Goal: Information Seeking & Learning: Learn about a topic

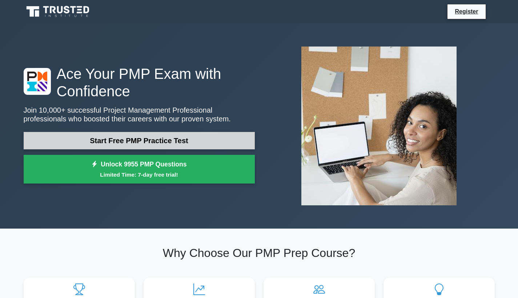
click at [117, 142] on link "Start Free PMP Practice Test" at bounding box center [139, 140] width 231 height 17
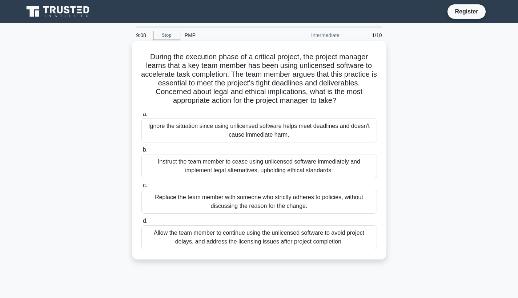
click at [224, 169] on div "Instruct the team member to cease using unlicensed software immediately and imp…" at bounding box center [260, 166] width 236 height 24
click at [142, 152] on input "b. Instruct the team member to cease using unlicensed software immediately and …" at bounding box center [142, 150] width 0 height 5
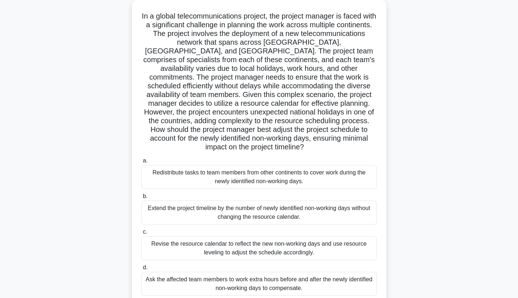
scroll to position [53, 0]
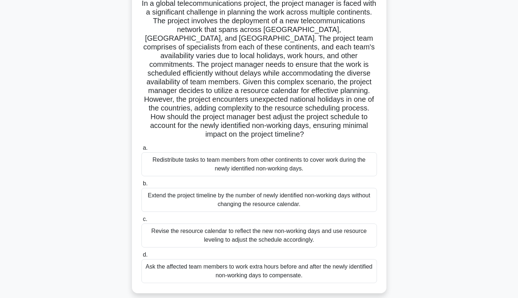
click at [218, 226] on div "Revise the resource calendar to reflect the new non-working days and use resour…" at bounding box center [260, 236] width 236 height 24
click at [142, 222] on input "c. Revise the resource calendar to reflect the new non-working days and use res…" at bounding box center [142, 219] width 0 height 5
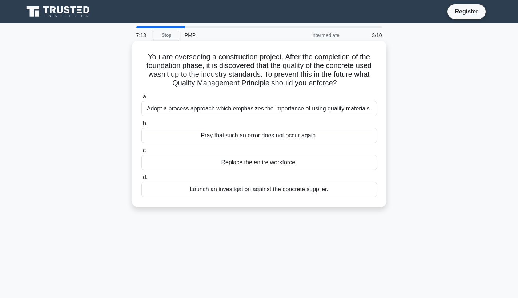
scroll to position [0, 0]
click at [295, 110] on div "Adopt a process approach which emphasizes the importance of using quality mater…" at bounding box center [260, 108] width 236 height 15
click at [142, 99] on input "a. Adopt a process approach which emphasizes the importance of using quality ma…" at bounding box center [142, 97] width 0 height 5
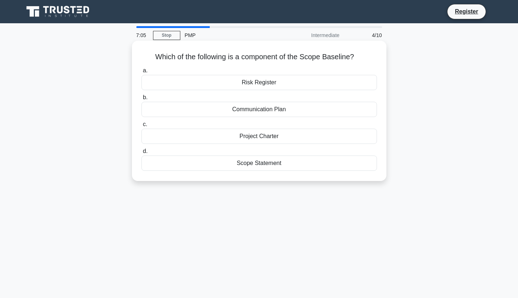
click at [279, 163] on div "Scope Statement" at bounding box center [260, 163] width 236 height 15
click at [142, 154] on input "d. Scope Statement" at bounding box center [142, 151] width 0 height 5
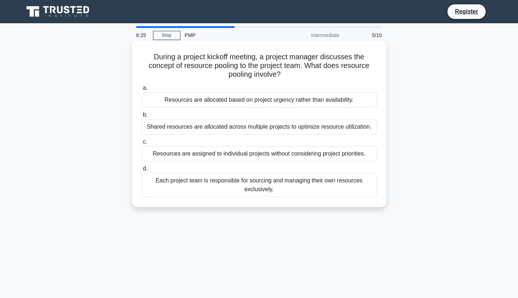
click at [287, 126] on div "Shared resources are allocated across multiple projects to optimize resource ut…" at bounding box center [260, 126] width 236 height 15
click at [142, 117] on input "b. Shared resources are allocated across multiple projects to optimize resource…" at bounding box center [142, 115] width 0 height 5
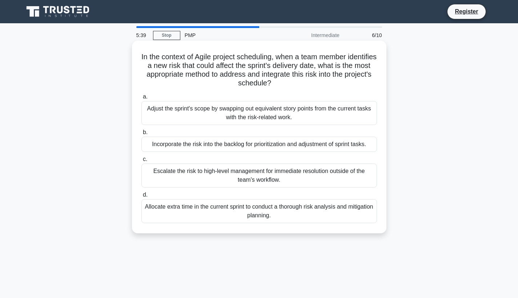
click at [269, 144] on div "Incorporate the risk into the backlog for prioritization and adjustment of spri…" at bounding box center [260, 144] width 236 height 15
click at [142, 135] on input "b. Incorporate the risk into the backlog for prioritization and adjustment of s…" at bounding box center [142, 132] width 0 height 5
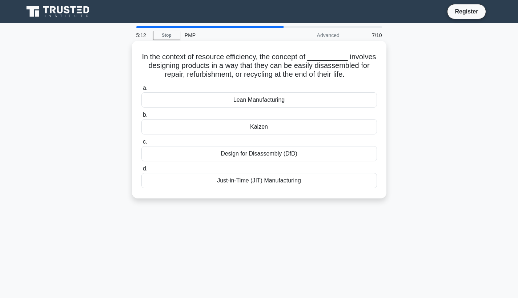
click at [316, 102] on div "Lean Manufacturing" at bounding box center [260, 99] width 236 height 15
click at [142, 91] on input "a. Lean Manufacturing" at bounding box center [142, 88] width 0 height 5
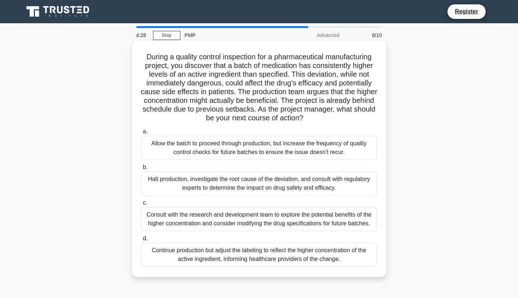
click at [250, 184] on div "Halt production, investigate the root cause of the deviation, and consult with …" at bounding box center [260, 184] width 236 height 24
click at [142, 170] on input "b. Halt production, investigate the root cause of the deviation, and consult wi…" at bounding box center [142, 167] width 0 height 5
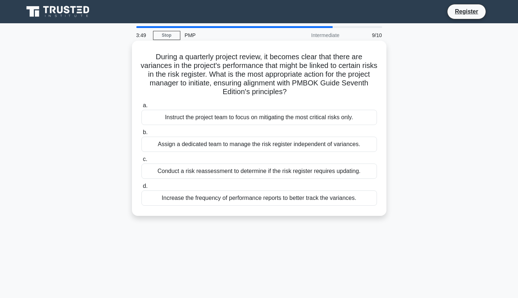
click at [243, 171] on div "Conduct a risk reassessment to determine if the risk register requires updating." at bounding box center [260, 171] width 236 height 15
click at [142, 162] on input "c. Conduct a risk reassessment to determine if the risk register requires updat…" at bounding box center [142, 159] width 0 height 5
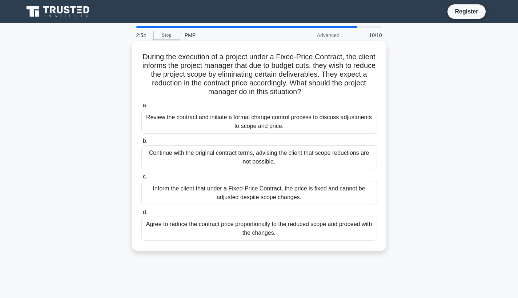
click at [234, 194] on div "Inform the client that under a Fixed-Price Contract, the price is fixed and can…" at bounding box center [260, 193] width 236 height 24
click at [142, 179] on input "c. Inform the client that under a Fixed-Price Contract, the price is fixed and …" at bounding box center [142, 177] width 0 height 5
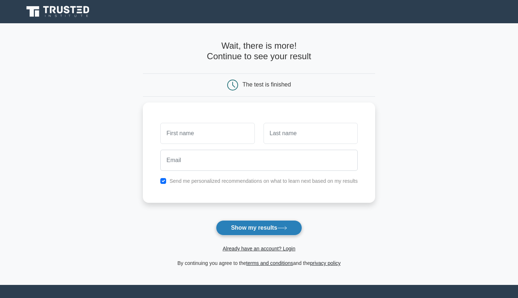
click at [241, 233] on button "Show my results" at bounding box center [259, 227] width 86 height 15
click at [163, 178] on input "checkbox" at bounding box center [163, 179] width 6 height 6
checkbox input "false"
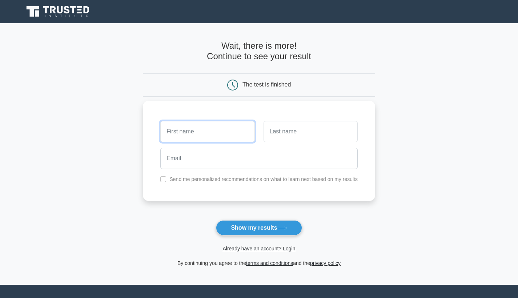
click at [201, 134] on input "text" at bounding box center [207, 131] width 94 height 21
type input "dialine"
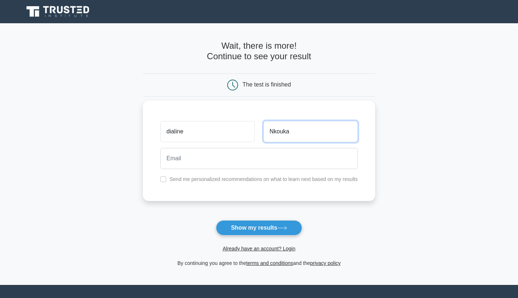
type input "Nkouka"
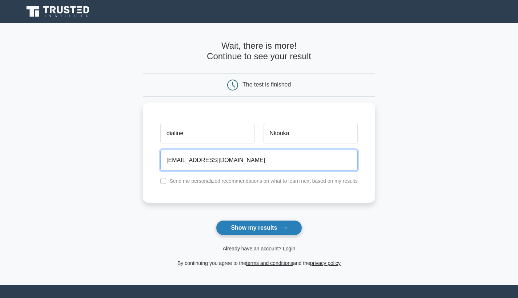
type input "dialine@hotmail.com"
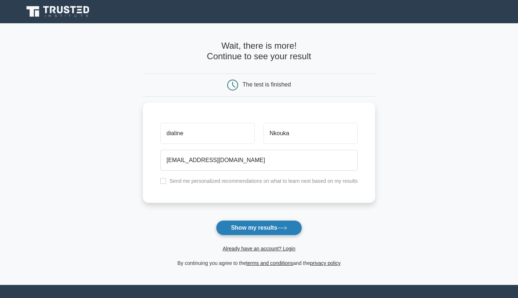
click at [247, 228] on button "Show my results" at bounding box center [259, 227] width 86 height 15
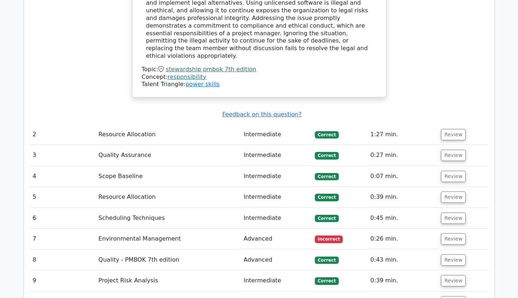
scroll to position [960, 0]
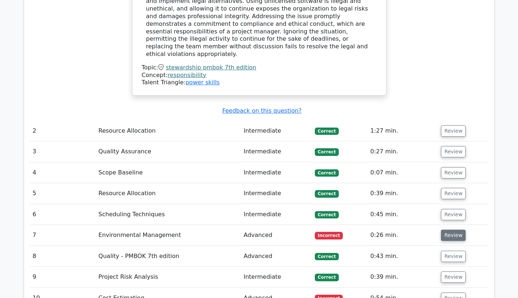
click at [446, 230] on button "Review" at bounding box center [453, 235] width 25 height 11
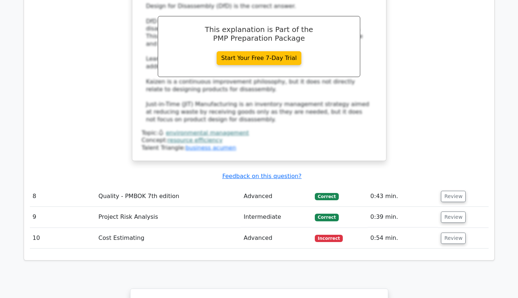
scroll to position [1383, 0]
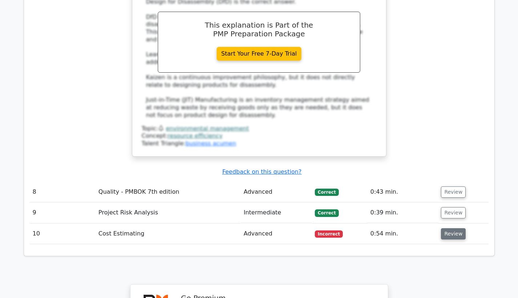
click at [451, 228] on button "Review" at bounding box center [453, 233] width 25 height 11
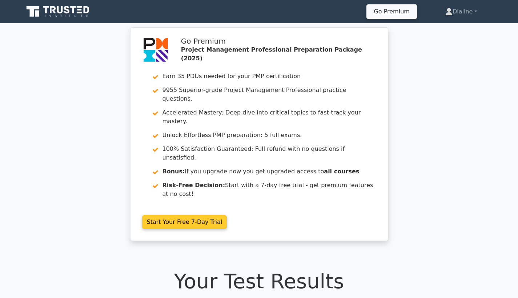
scroll to position [0, 0]
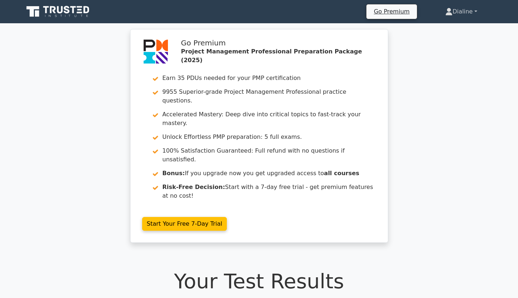
click at [463, 13] on link "Dialine" at bounding box center [461, 11] width 67 height 15
click at [443, 30] on link "Profile" at bounding box center [457, 29] width 57 height 12
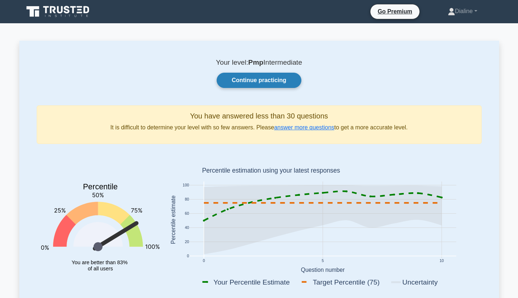
click at [271, 81] on link "Continue practicing" at bounding box center [259, 80] width 84 height 15
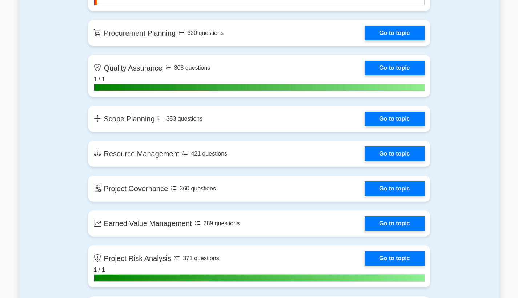
scroll to position [995, 0]
